Goal: Information Seeking & Learning: Compare options

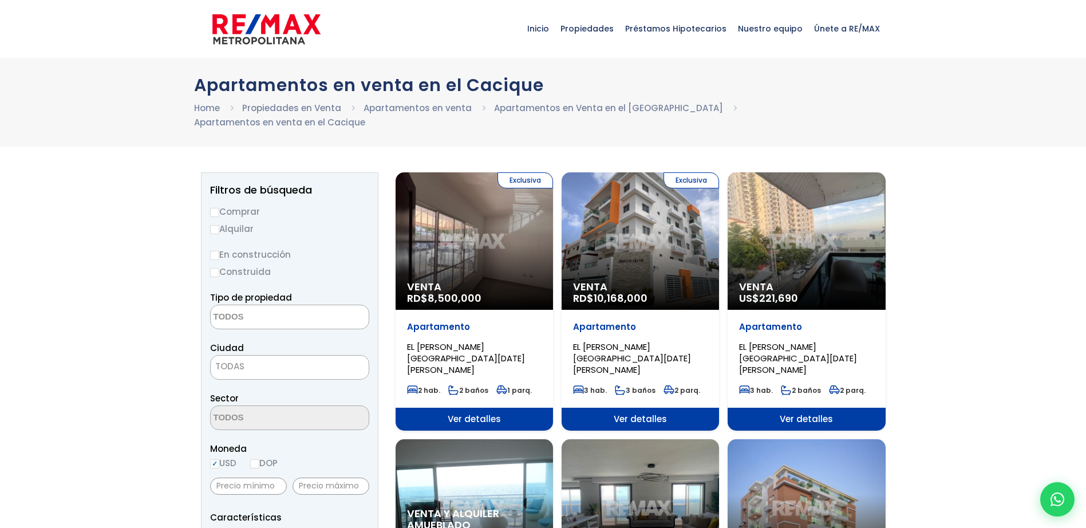
select select
click at [487, 211] on div "Exclusiva Venta RD$ 8,500,000" at bounding box center [474, 240] width 157 height 137
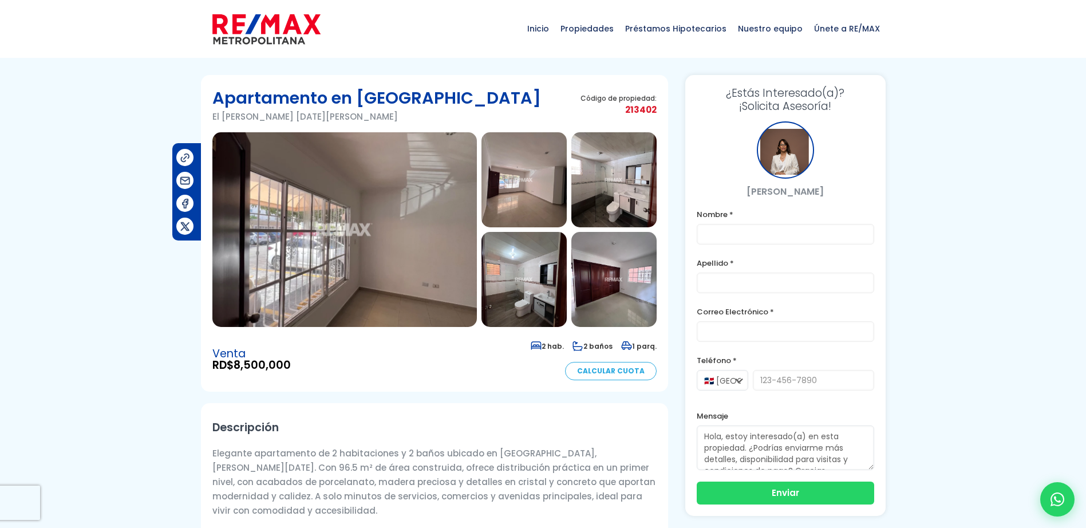
click at [508, 186] on img at bounding box center [524, 179] width 85 height 95
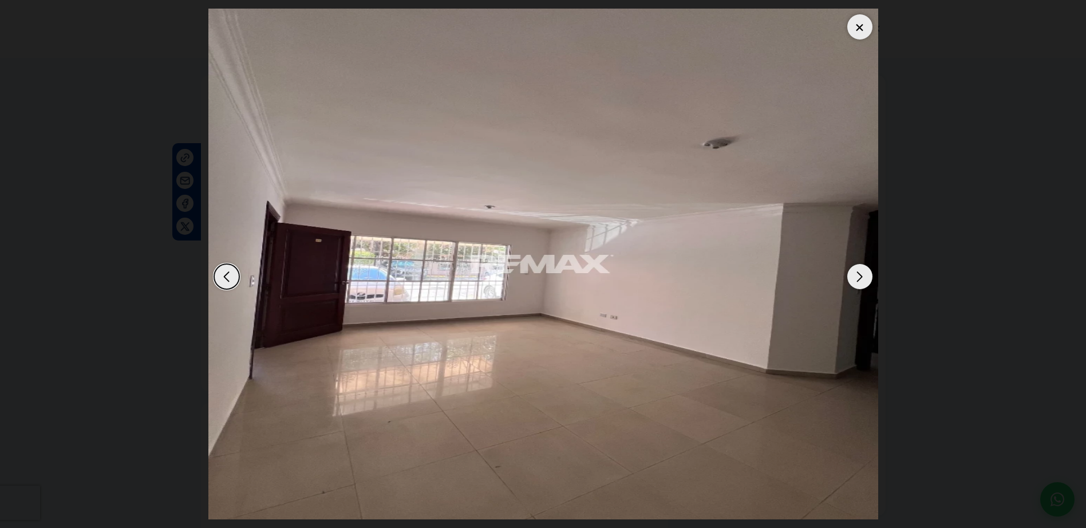
click at [865, 275] on div "Next slide" at bounding box center [860, 276] width 25 height 25
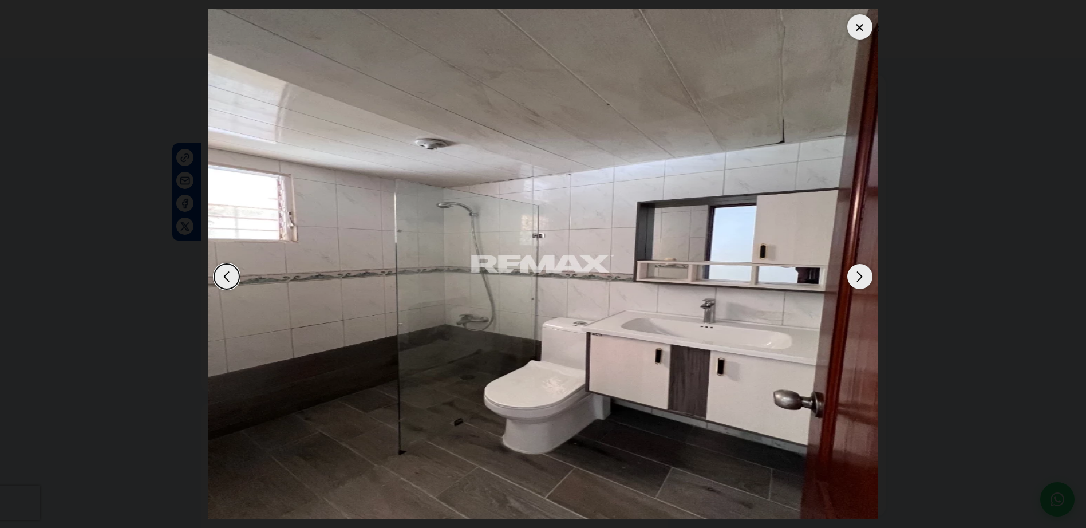
click at [865, 271] on div "Next slide" at bounding box center [860, 276] width 25 height 25
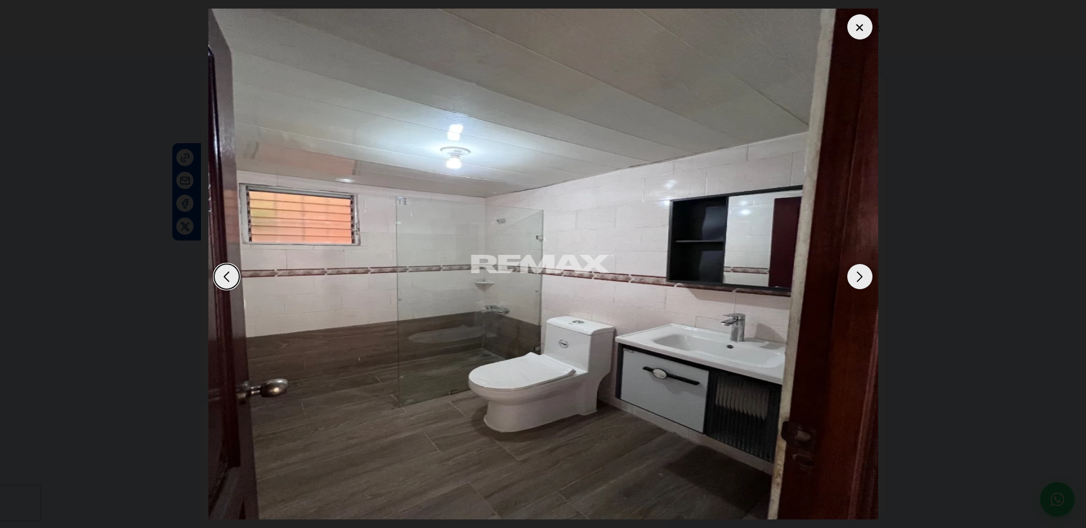
click at [865, 271] on div "Next slide" at bounding box center [860, 276] width 25 height 25
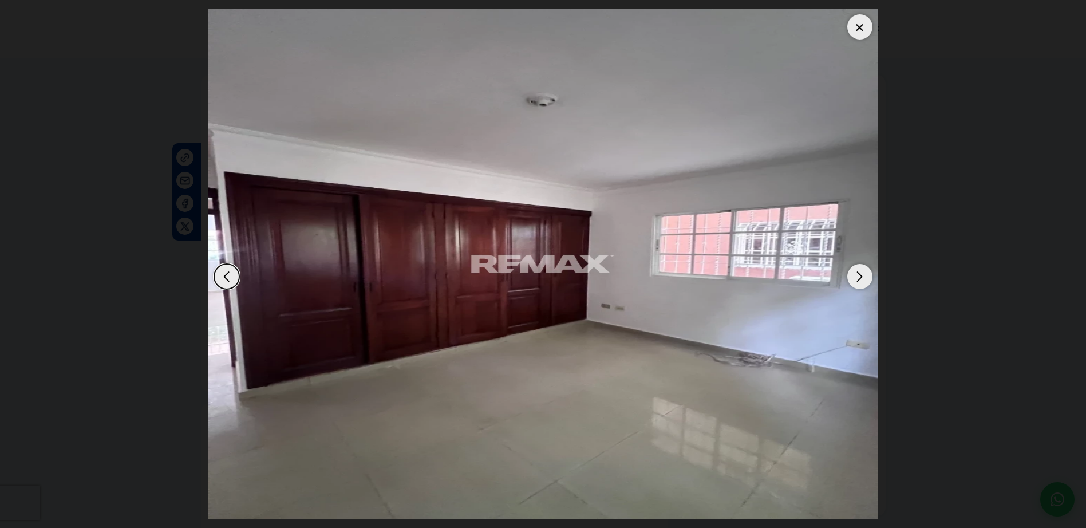
click at [865, 271] on div "Next slide" at bounding box center [860, 276] width 25 height 25
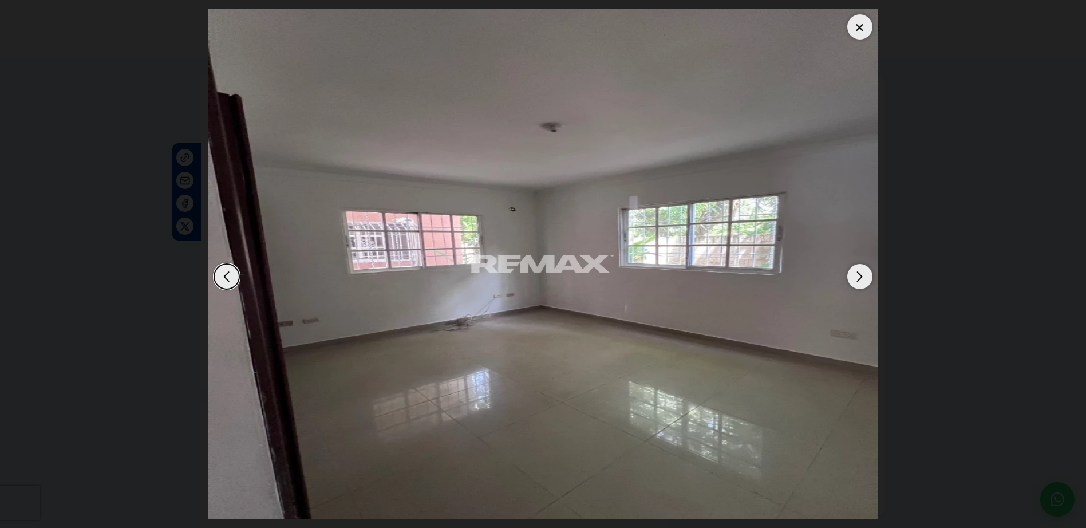
click at [865, 271] on div "Next slide" at bounding box center [860, 276] width 25 height 25
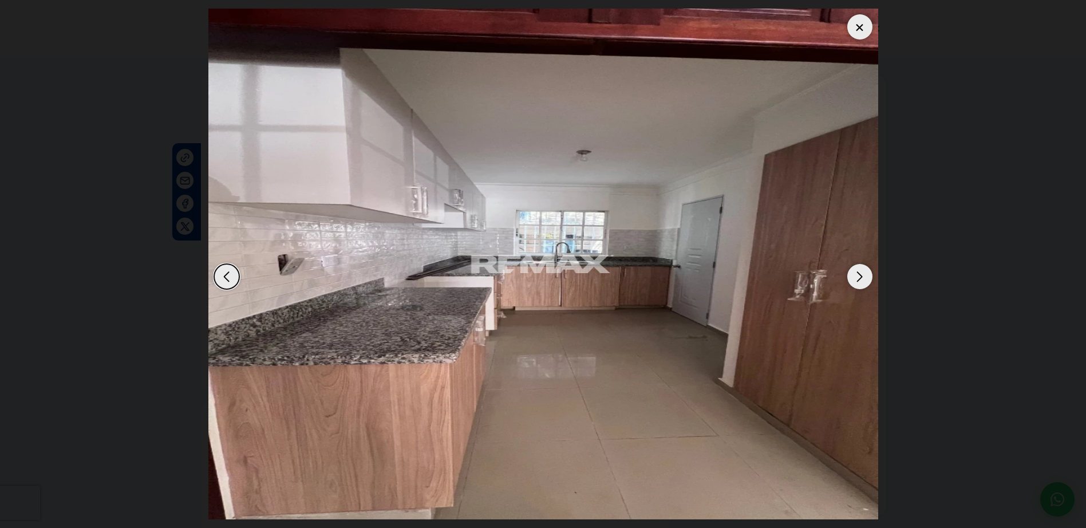
click at [865, 271] on div "Next slide" at bounding box center [860, 276] width 25 height 25
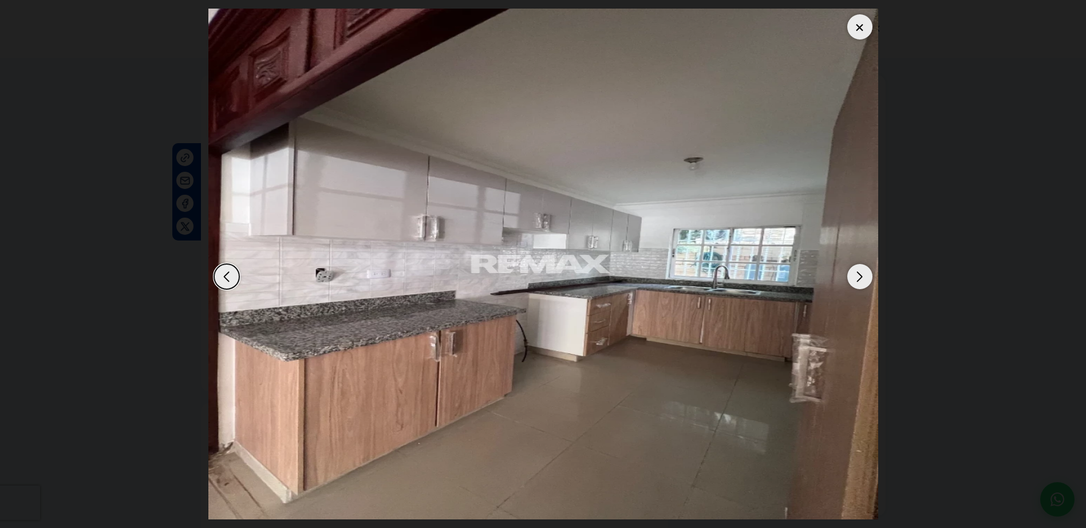
click at [865, 271] on div "Next slide" at bounding box center [860, 276] width 25 height 25
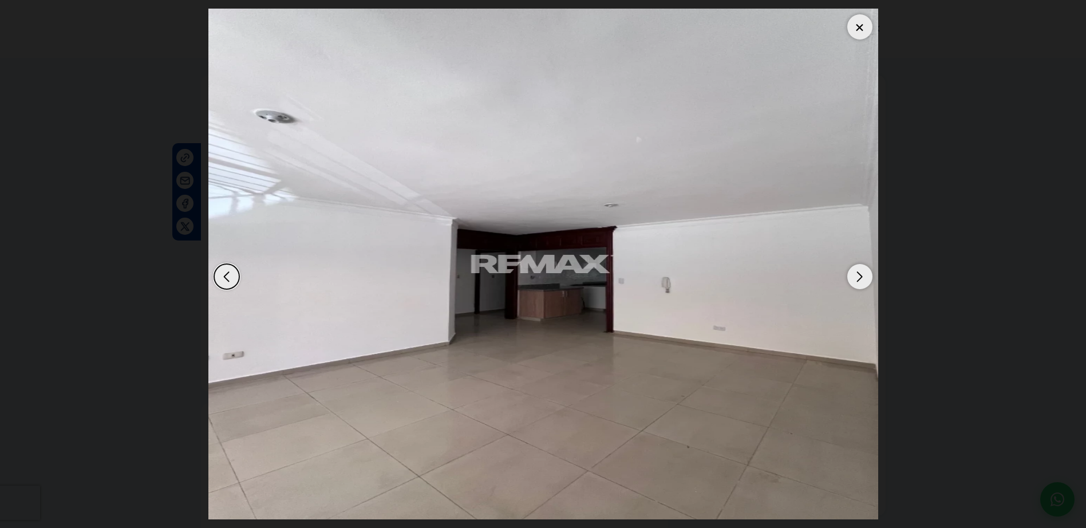
click at [865, 271] on div "Next slide" at bounding box center [860, 276] width 25 height 25
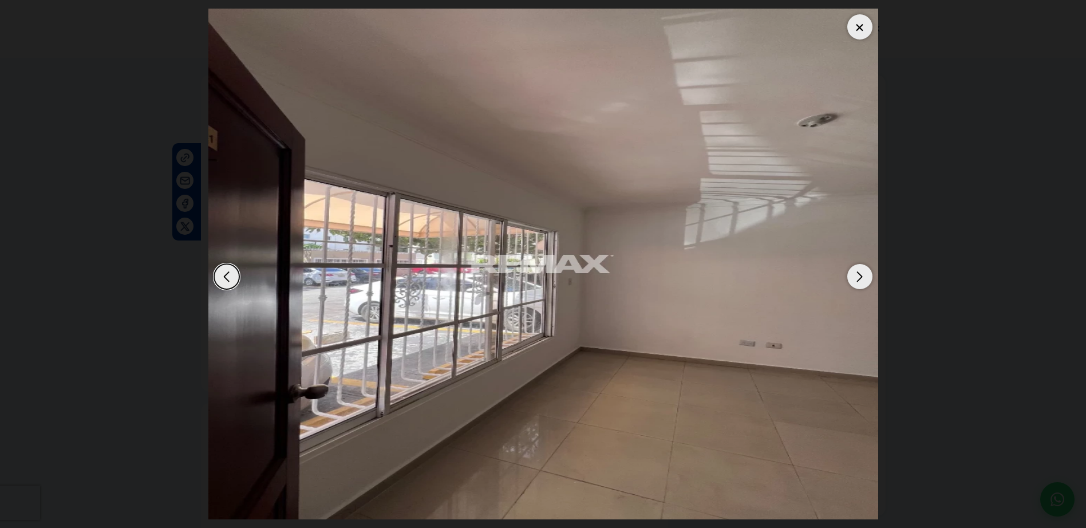
click at [865, 271] on div "Next slide" at bounding box center [860, 276] width 25 height 25
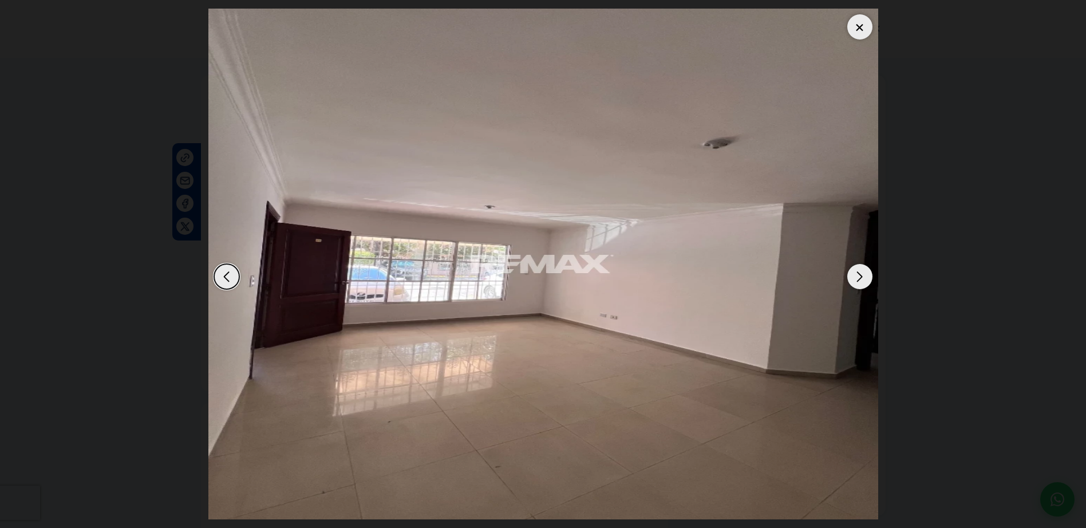
click at [865, 271] on div "Next slide" at bounding box center [860, 276] width 25 height 25
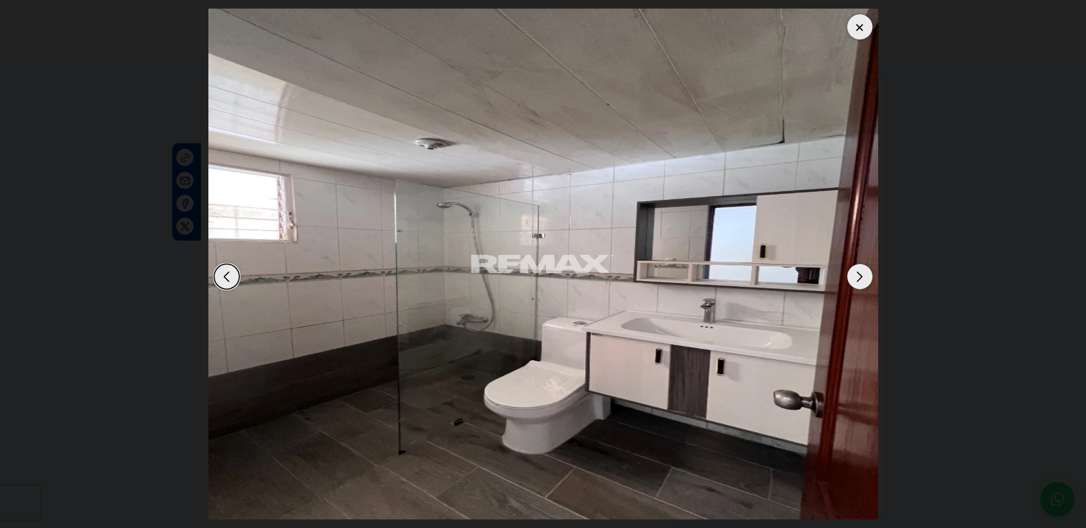
click at [855, 31] on div at bounding box center [860, 26] width 25 height 25
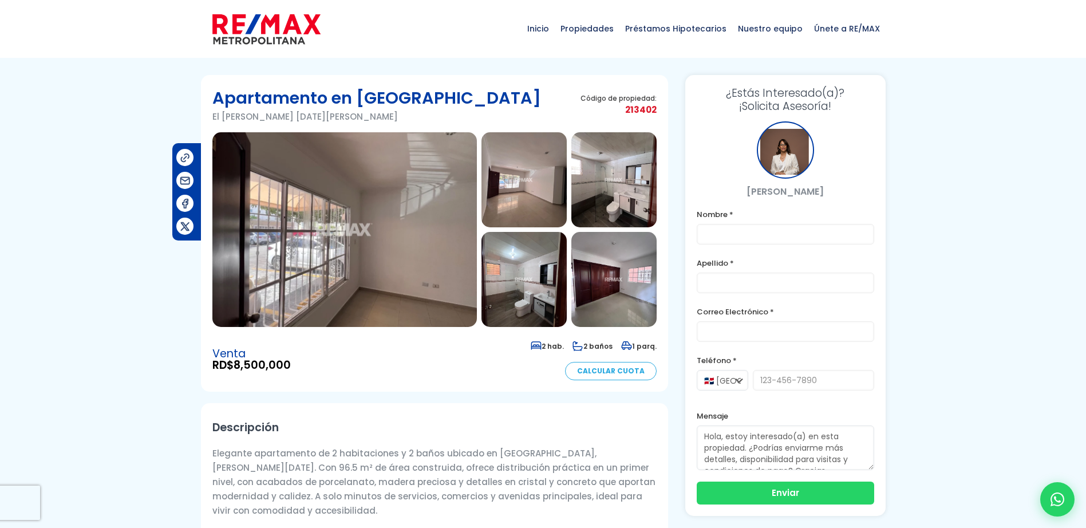
click at [424, 204] on img at bounding box center [344, 229] width 265 height 195
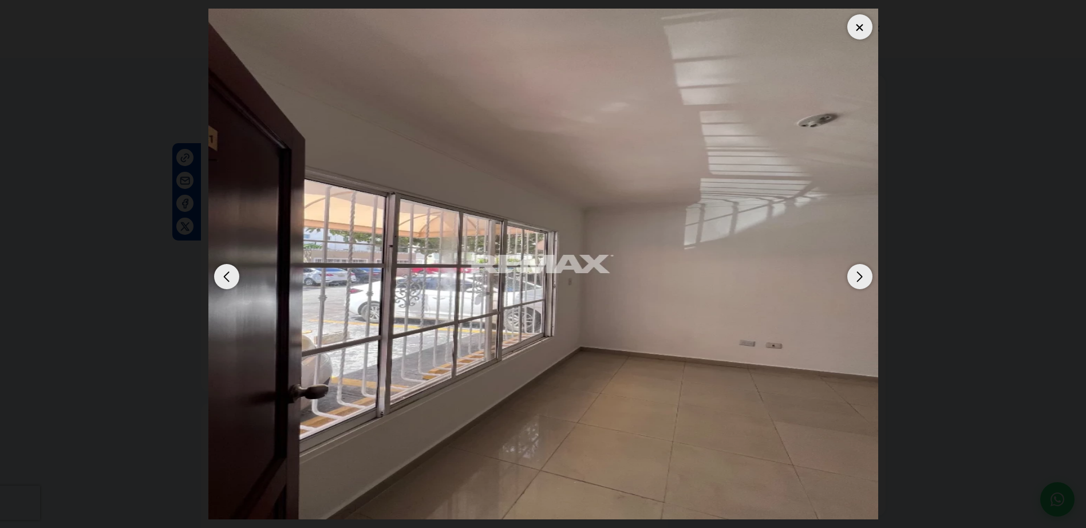
click at [848, 275] on div "Next slide" at bounding box center [860, 276] width 25 height 25
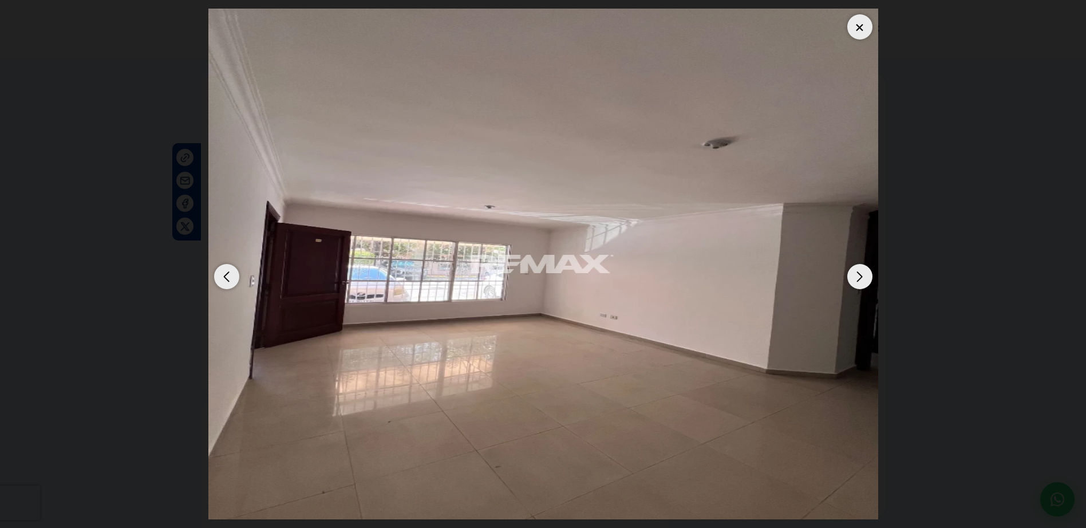
click at [856, 277] on div "Next slide" at bounding box center [860, 276] width 25 height 25
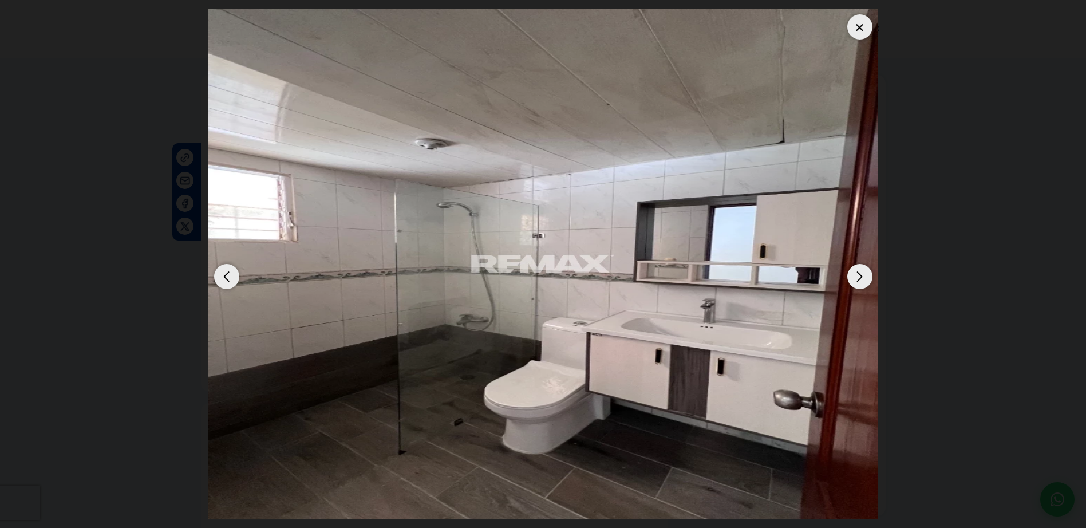
click at [856, 277] on div "Next slide" at bounding box center [860, 276] width 25 height 25
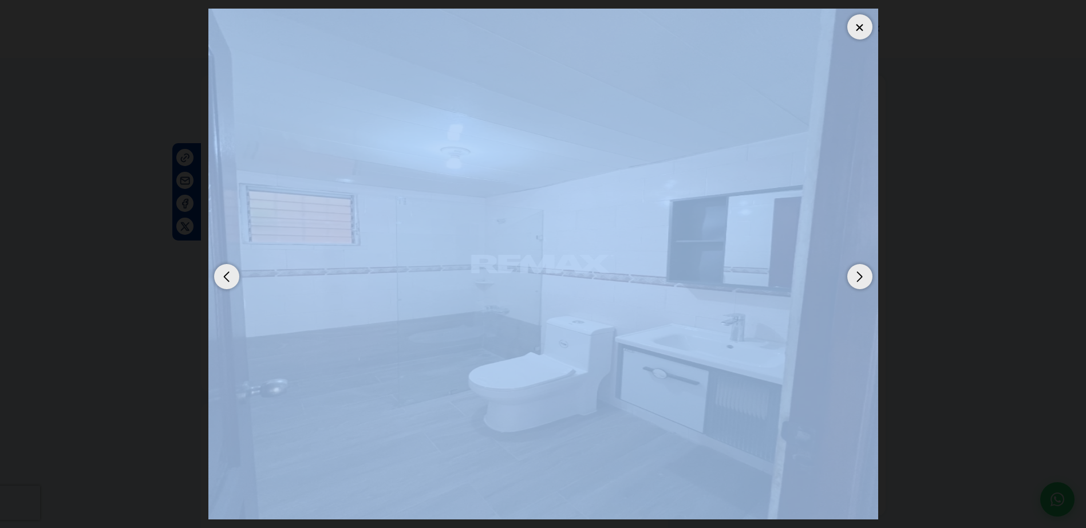
click at [856, 277] on div "Next slide" at bounding box center [860, 276] width 25 height 25
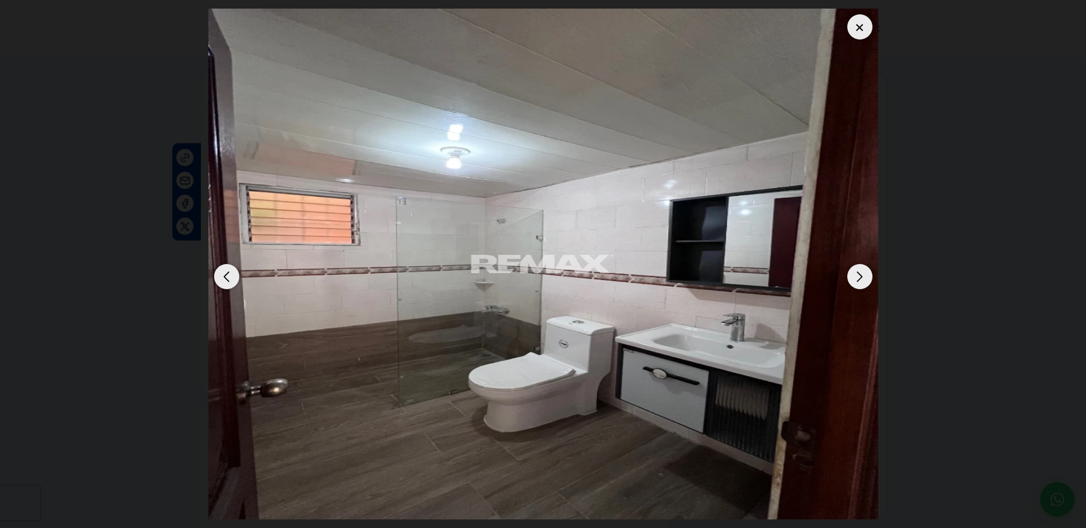
click at [856, 277] on div "Next slide" at bounding box center [860, 276] width 25 height 25
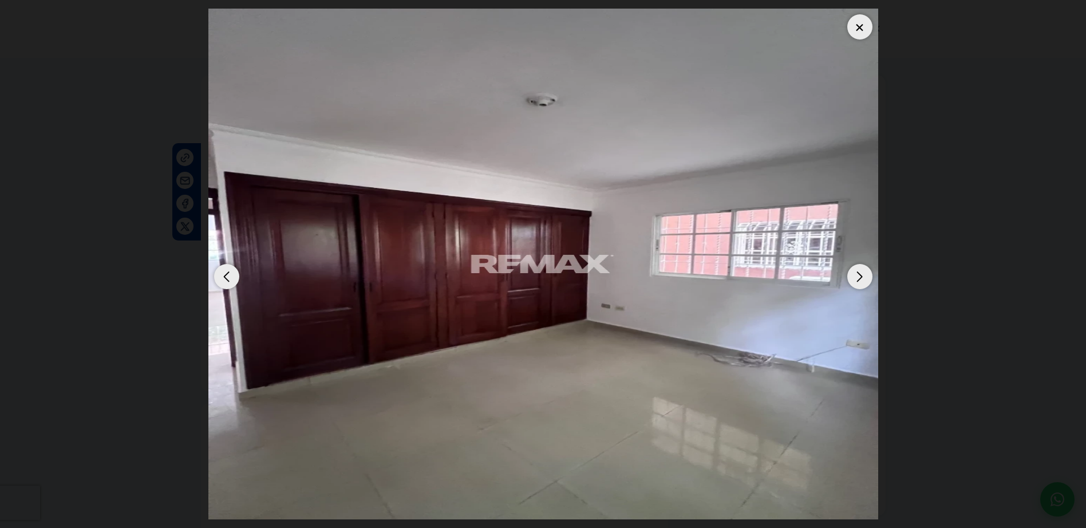
click at [856, 275] on div "Next slide" at bounding box center [860, 276] width 25 height 25
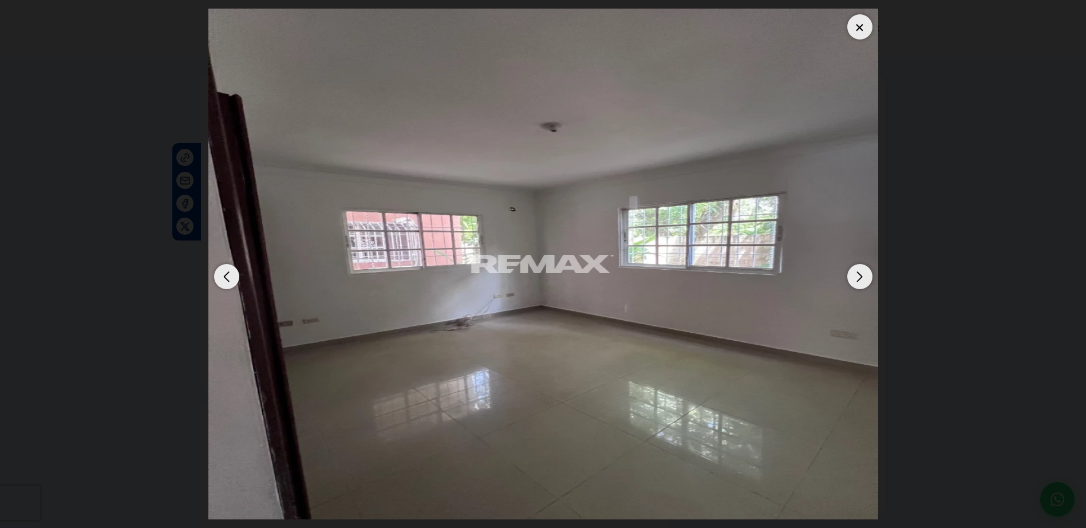
click at [853, 30] on div at bounding box center [860, 26] width 25 height 25
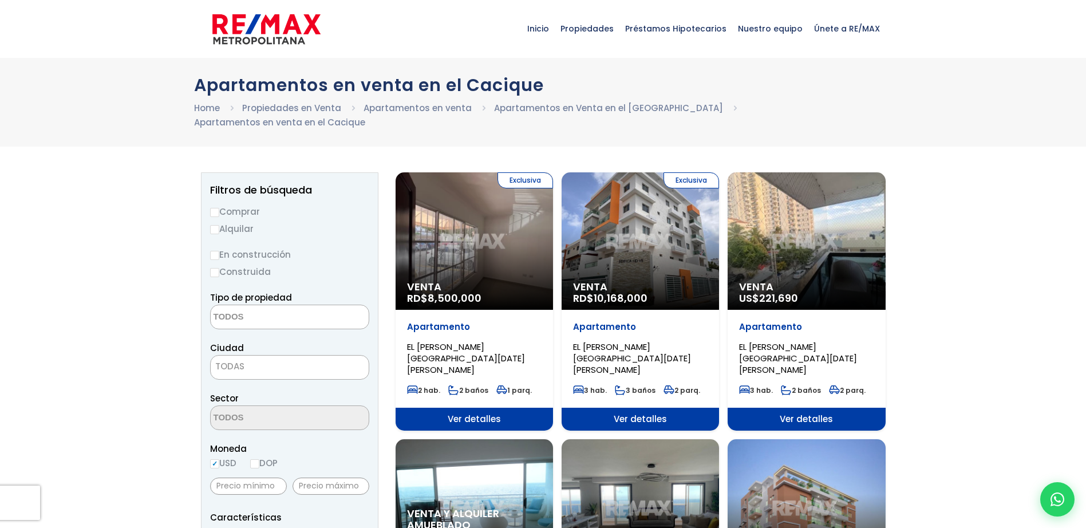
select select
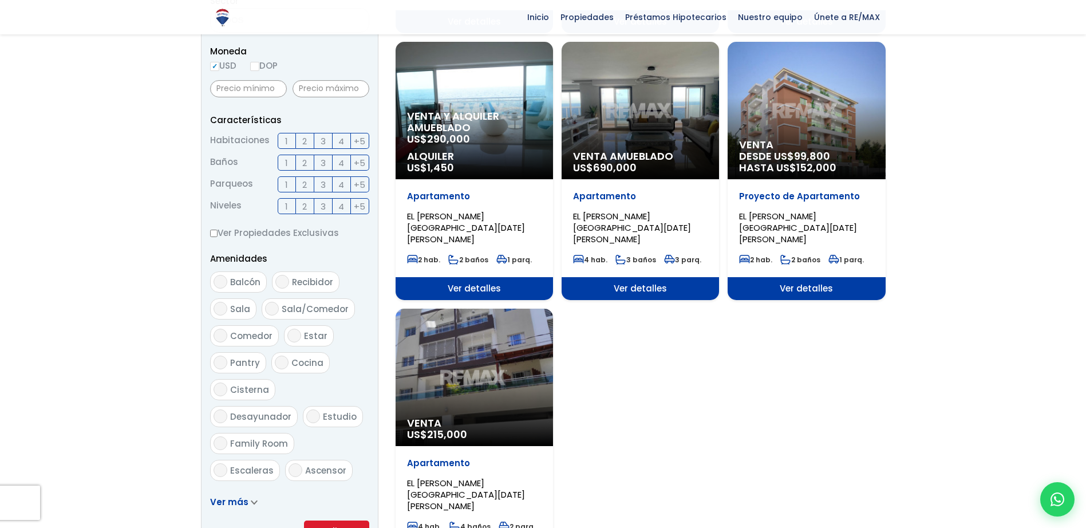
scroll to position [401, 0]
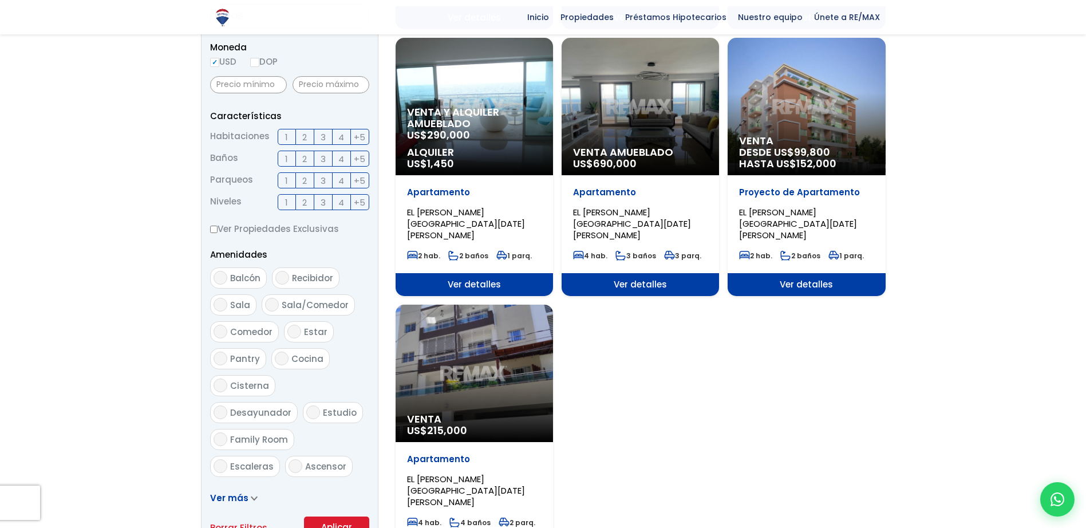
click at [484, 305] on div "Venta US$ 215,000" at bounding box center [474, 373] width 157 height 137
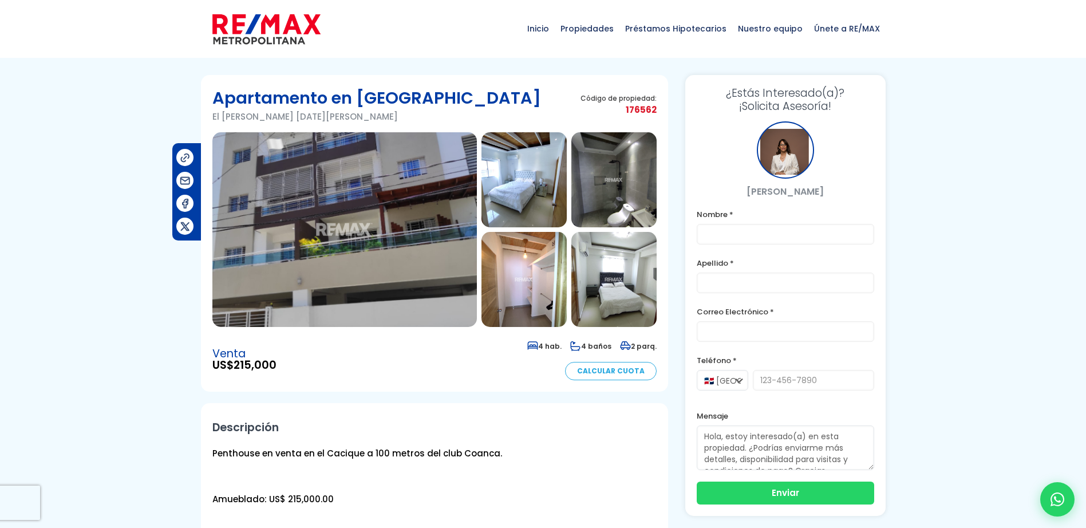
click at [362, 220] on img at bounding box center [344, 229] width 265 height 195
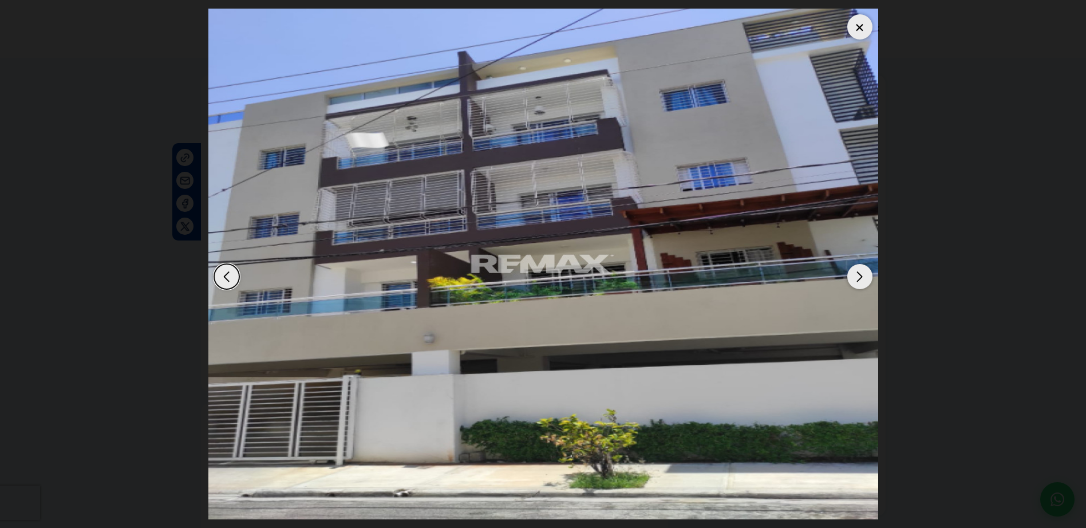
click at [871, 280] on div "Next slide" at bounding box center [860, 276] width 25 height 25
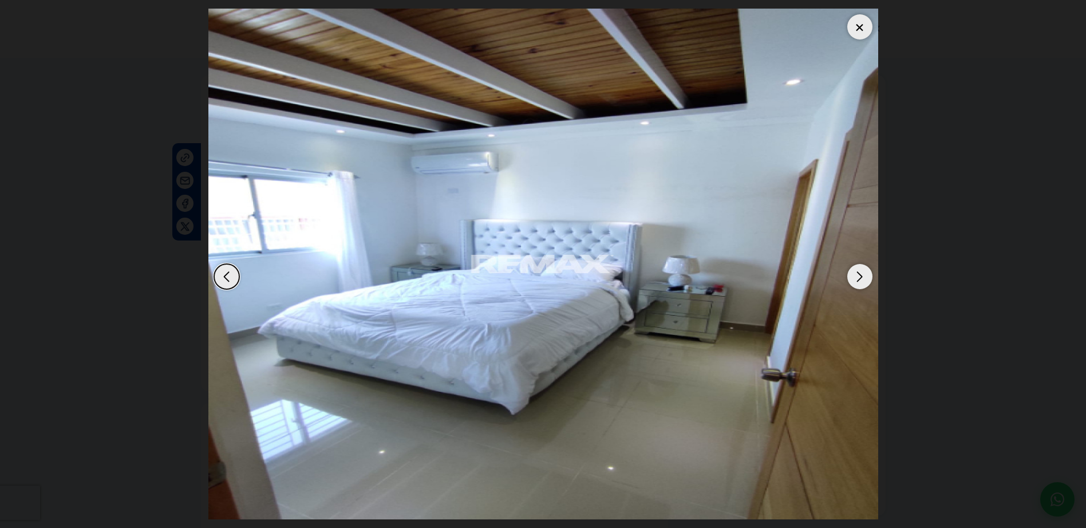
click at [864, 279] on div "Next slide" at bounding box center [860, 276] width 25 height 25
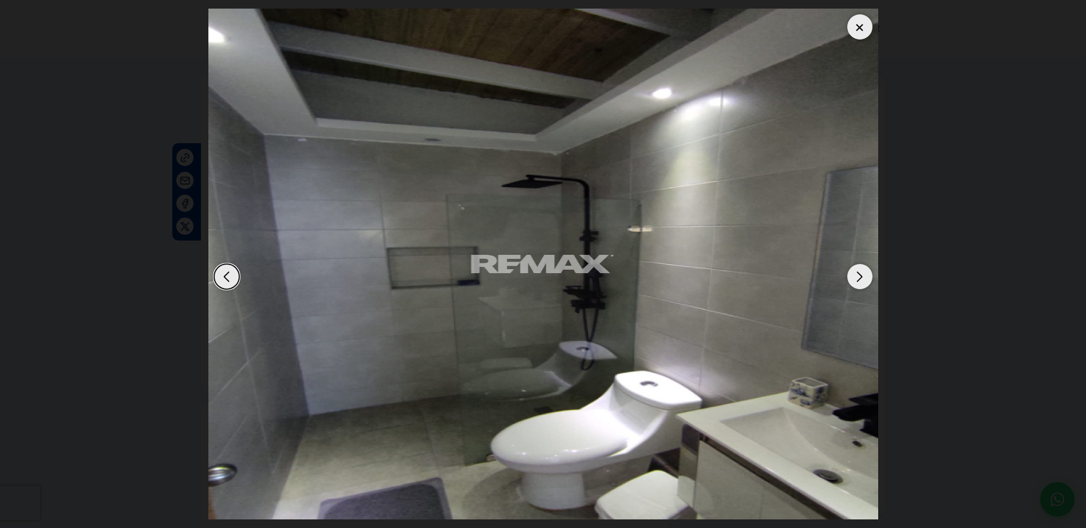
click at [864, 279] on div "Next slide" at bounding box center [860, 276] width 25 height 25
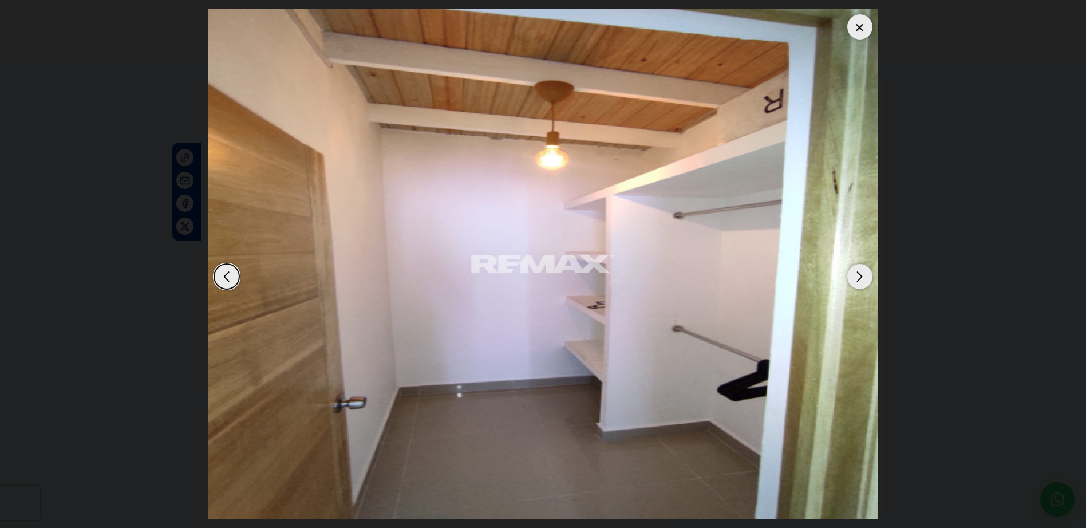
click at [864, 279] on div "Next slide" at bounding box center [860, 276] width 25 height 25
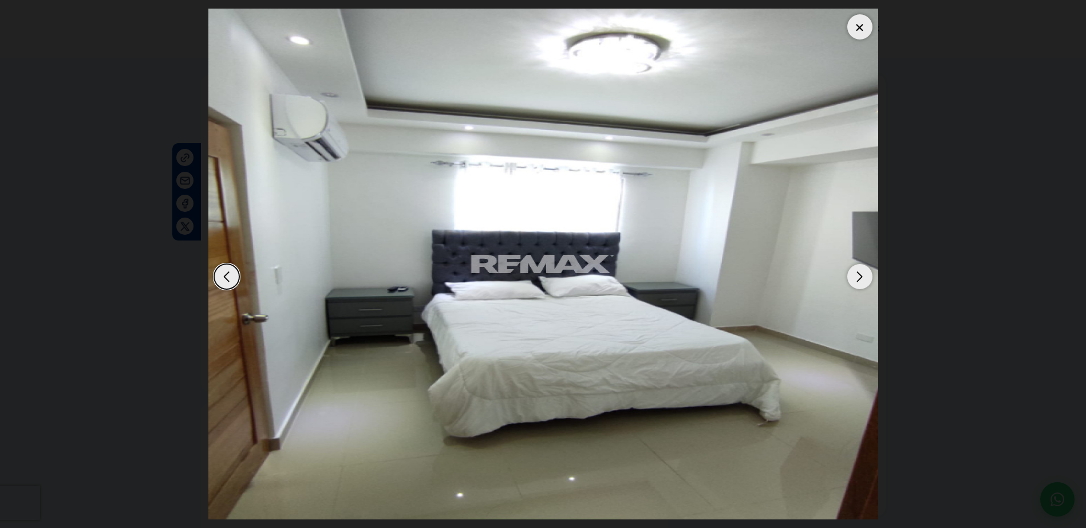
click at [864, 31] on div at bounding box center [860, 26] width 25 height 25
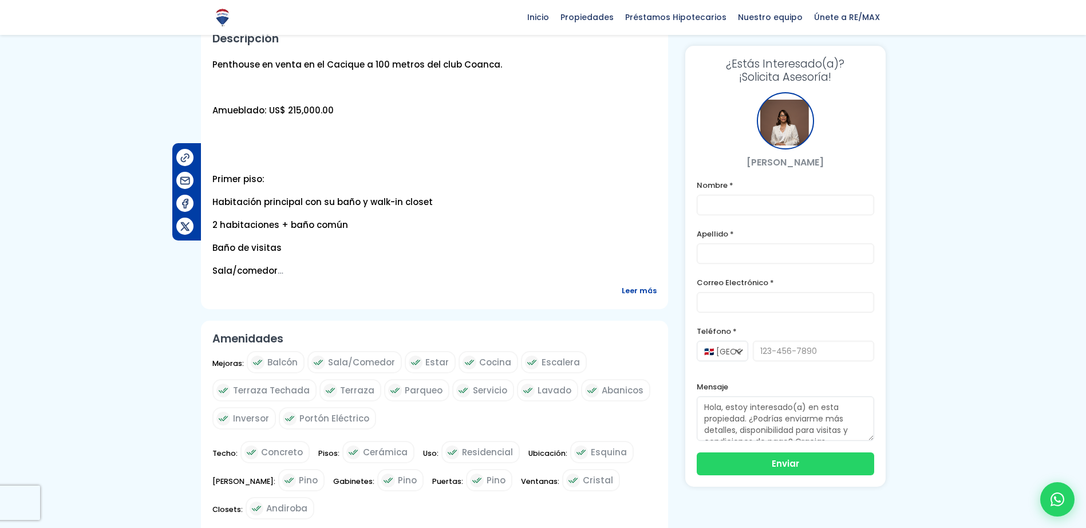
scroll to position [458, 0]
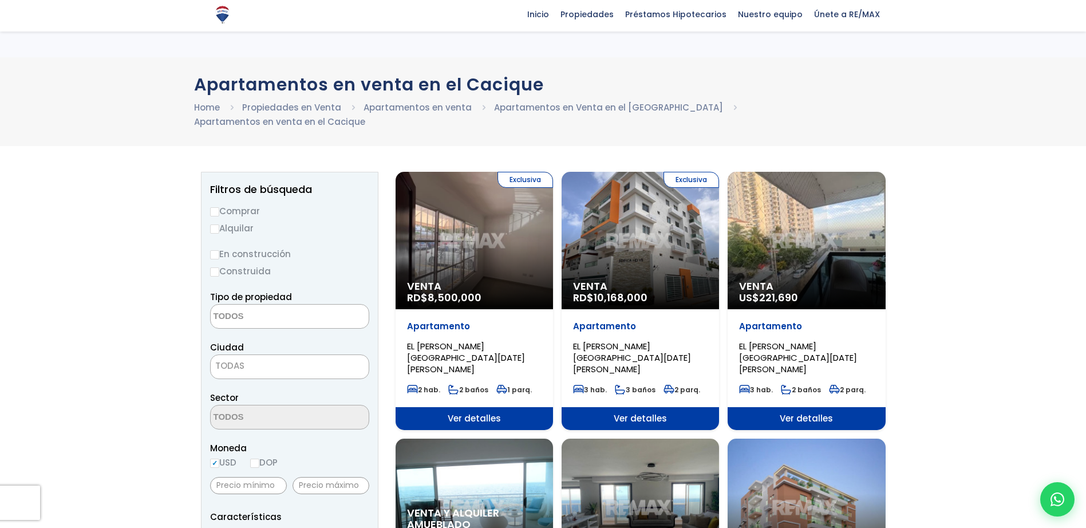
select select
